Goal: Information Seeking & Learning: Learn about a topic

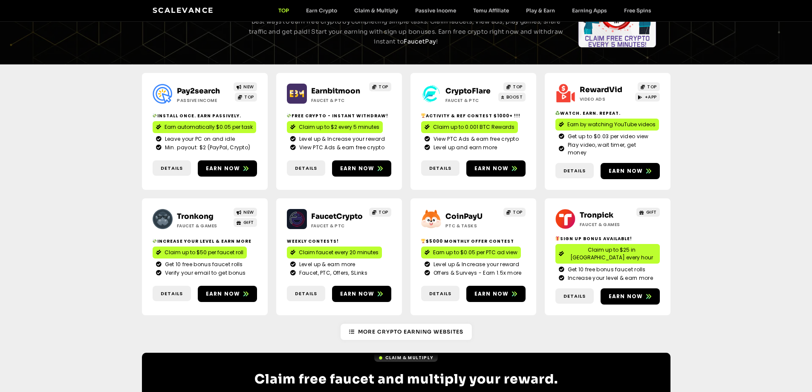
scroll to position [128, 0]
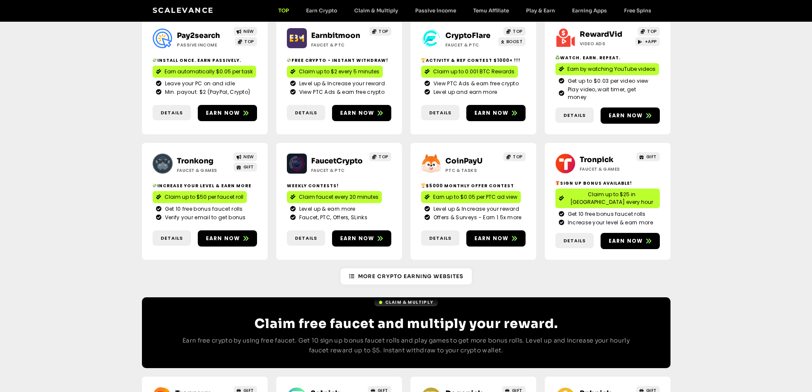
click at [199, 156] on link "Tronkong" at bounding box center [195, 160] width 37 height 9
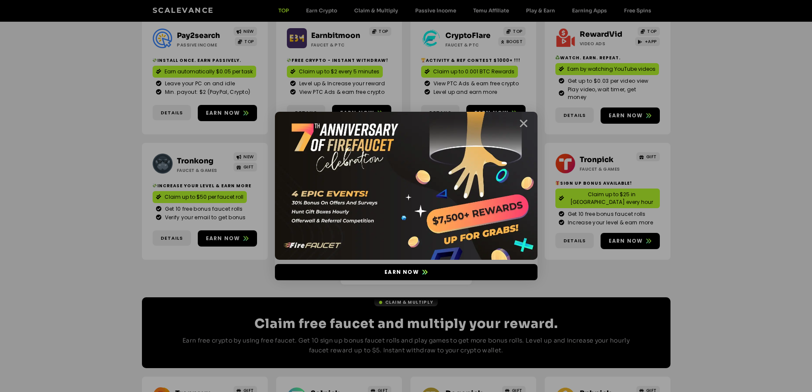
click at [521, 124] on icon "Close" at bounding box center [523, 123] width 11 height 11
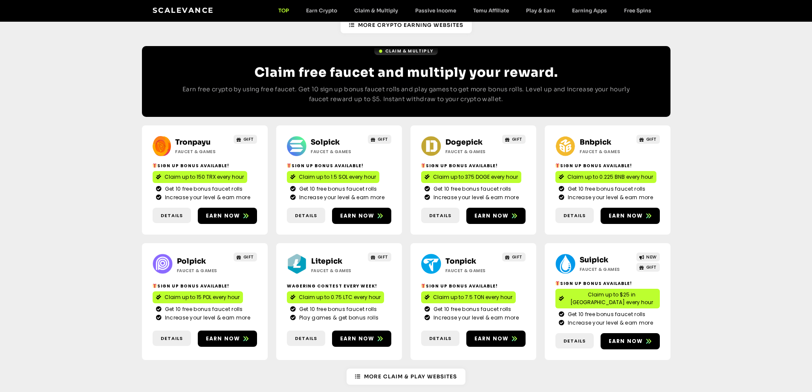
scroll to position [384, 0]
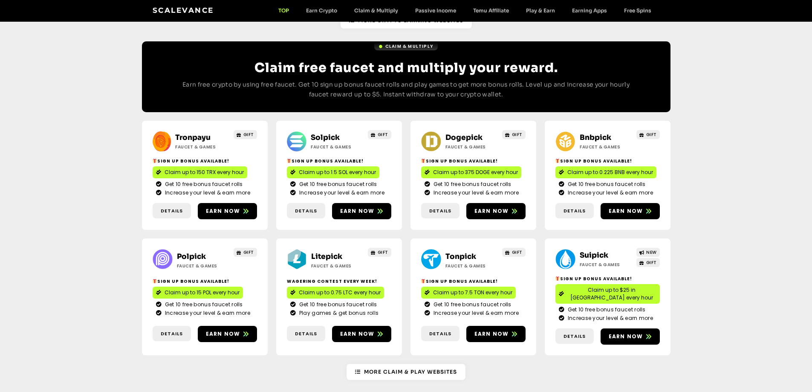
click at [322, 133] on link "Solpick" at bounding box center [325, 137] width 29 height 9
click at [469, 133] on link "Dogepick" at bounding box center [464, 137] width 37 height 9
click at [600, 133] on link "Bnbpick" at bounding box center [596, 137] width 32 height 9
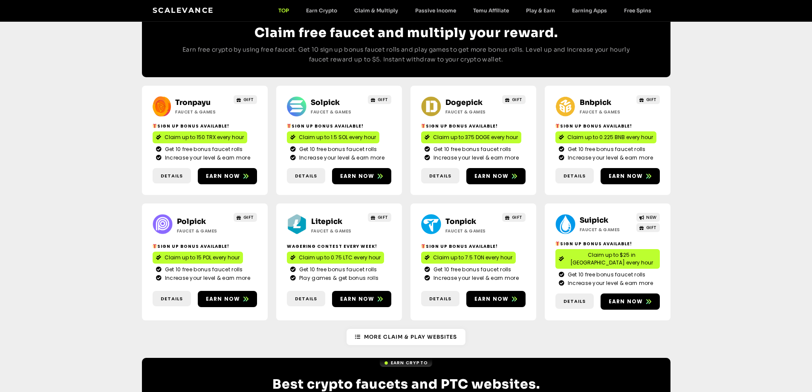
scroll to position [469, 0]
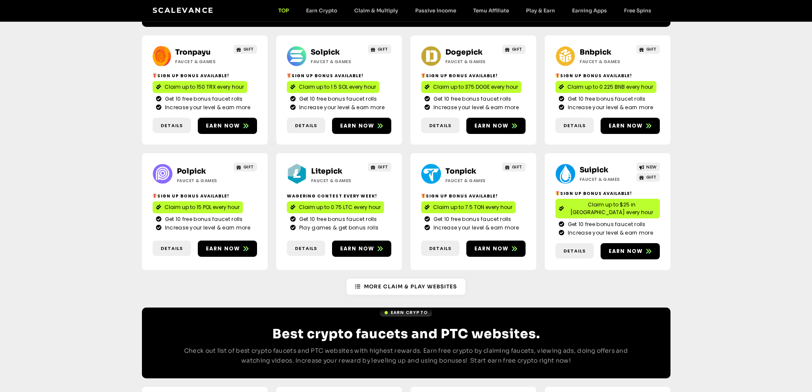
click at [197, 167] on link "Polpick" at bounding box center [191, 171] width 29 height 9
click at [322, 167] on link "Litepick" at bounding box center [326, 171] width 31 height 9
click at [588, 165] on link "Suipick" at bounding box center [594, 169] width 29 height 9
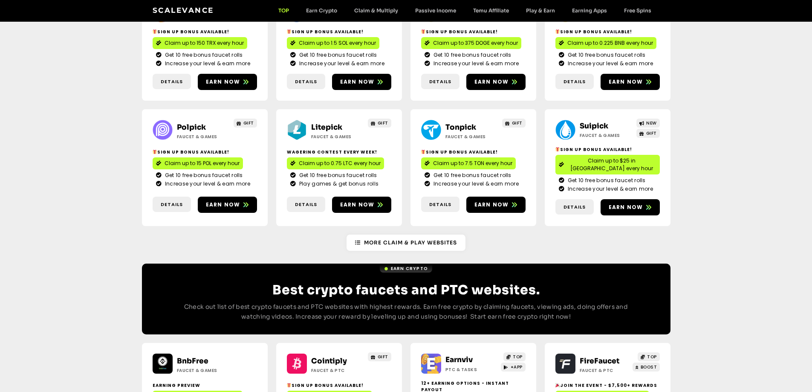
scroll to position [554, 0]
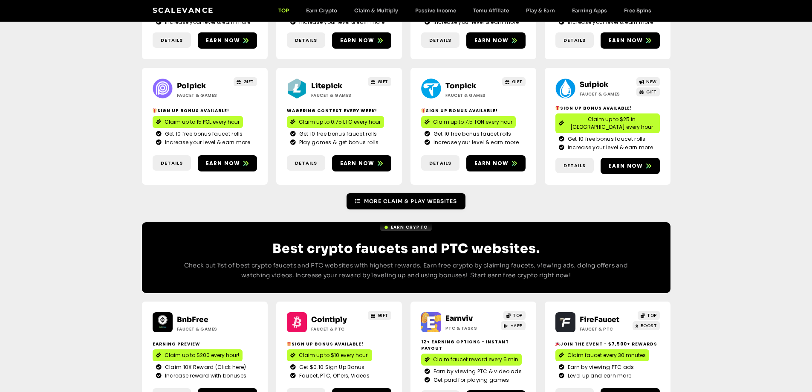
click at [371, 197] on span "More Claim & Play Websites" at bounding box center [410, 201] width 93 height 8
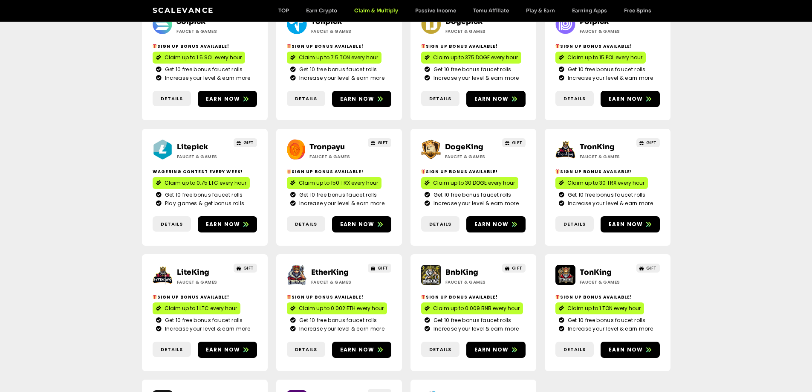
scroll to position [256, 0]
click at [189, 268] on link "LiteKing" at bounding box center [193, 272] width 32 height 9
click at [458, 142] on link "DogeKing" at bounding box center [464, 146] width 38 height 9
click at [594, 142] on link "TronKing" at bounding box center [597, 146] width 35 height 9
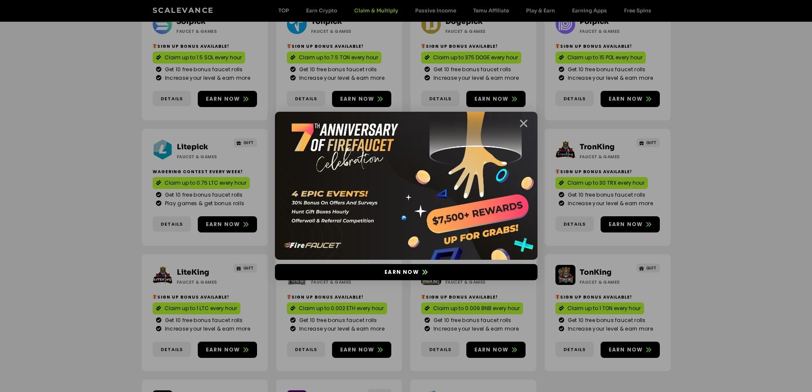
click at [526, 124] on icon "Close" at bounding box center [523, 123] width 11 height 11
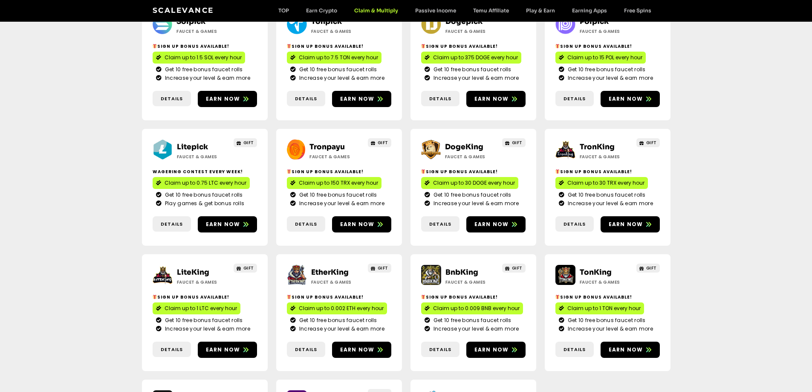
click at [591, 142] on link "TronKing" at bounding box center [597, 146] width 35 height 9
click at [197, 268] on link "LiteKing" at bounding box center [193, 272] width 32 height 9
click at [329, 268] on link "EtherKing" at bounding box center [330, 272] width 38 height 9
click at [454, 268] on link "BnbKing" at bounding box center [462, 272] width 33 height 9
click at [598, 268] on link "TonKing" at bounding box center [596, 272] width 32 height 9
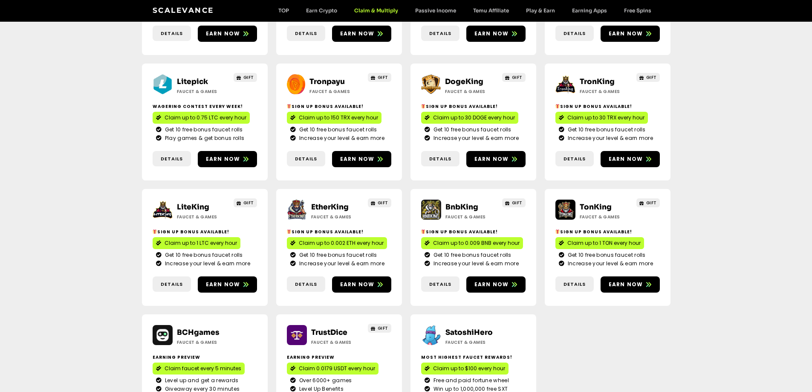
scroll to position [341, 0]
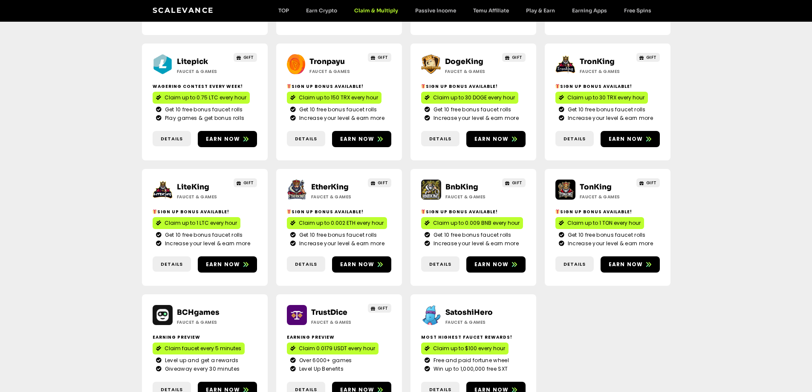
click at [600, 182] on link "TonKing" at bounding box center [596, 186] width 32 height 9
click at [462, 182] on link "BnbKing" at bounding box center [462, 186] width 33 height 9
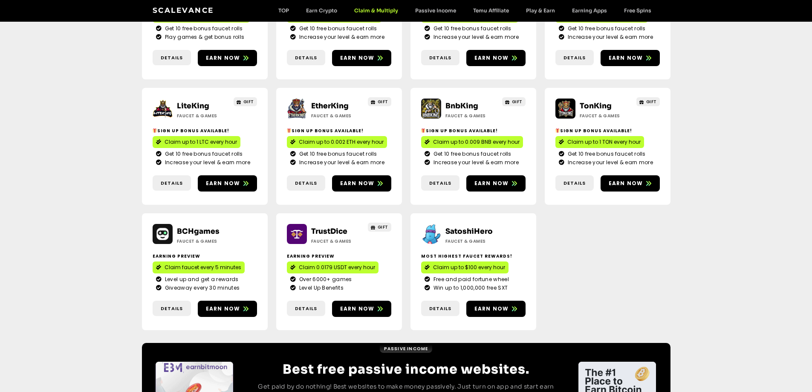
scroll to position [423, 0]
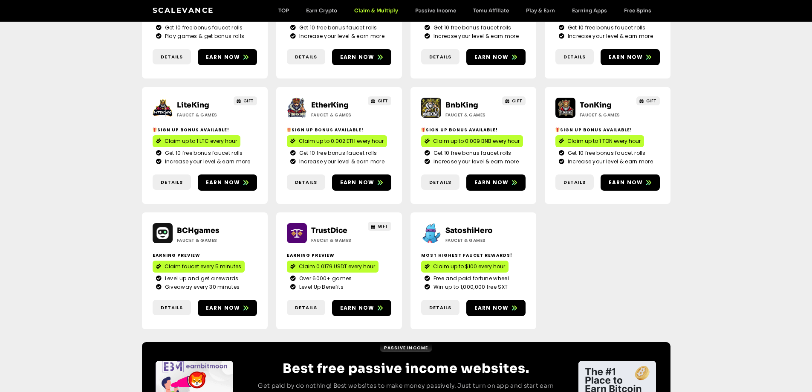
click at [328, 226] on link "TrustDice" at bounding box center [329, 230] width 36 height 9
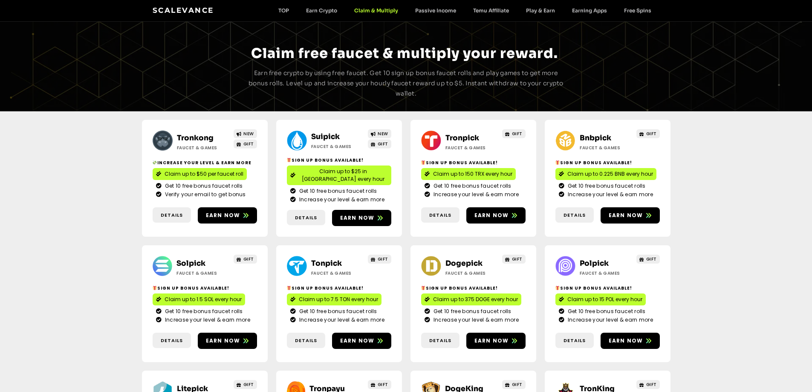
scroll to position [0, 0]
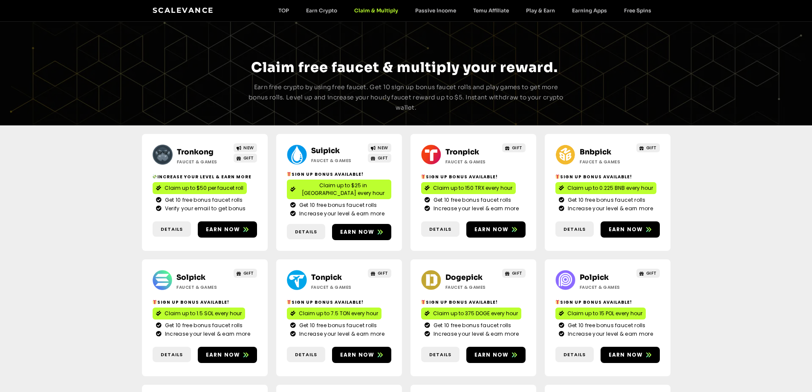
click at [162, 7] on link "Scalevance" at bounding box center [183, 10] width 61 height 9
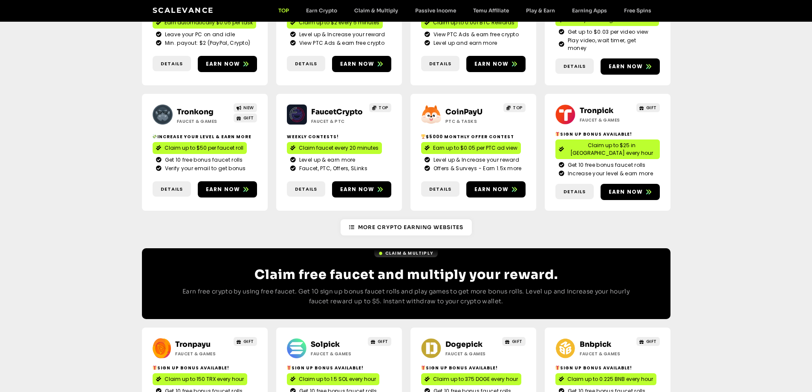
scroll to position [128, 0]
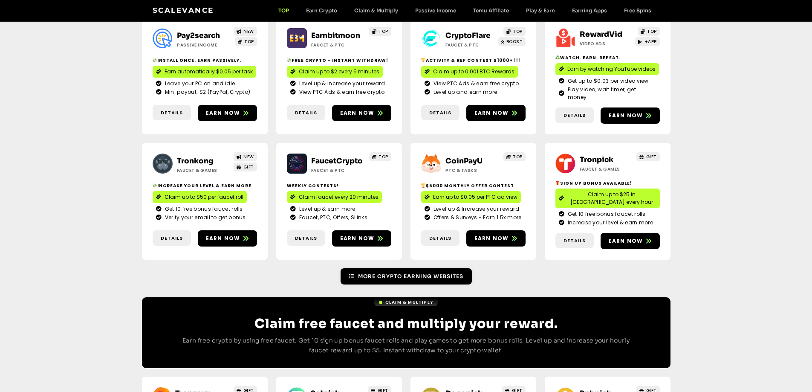
click at [379, 272] on span "More Crypto Earning Websites" at bounding box center [410, 276] width 105 height 8
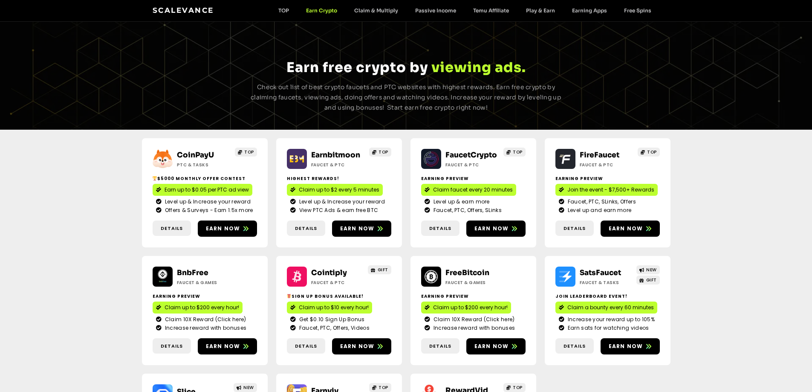
click at [595, 155] on link "FireFaucet" at bounding box center [600, 155] width 40 height 9
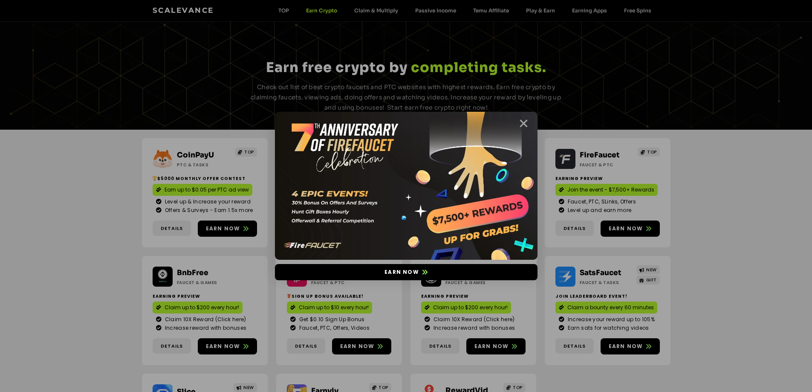
click at [519, 122] on icon "Close" at bounding box center [523, 123] width 11 height 11
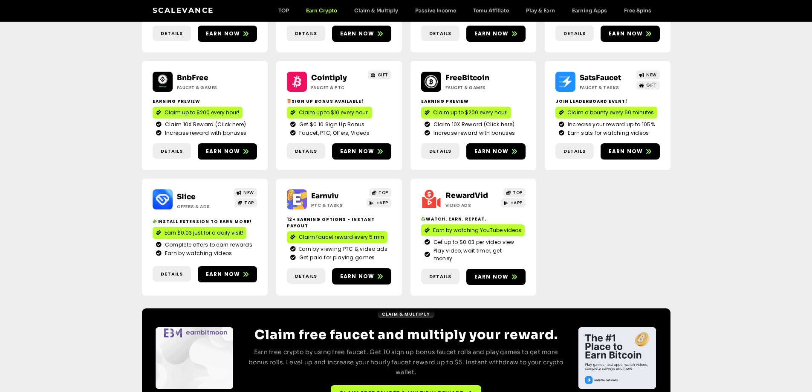
scroll to position [235, 0]
